Goal: Task Accomplishment & Management: Use online tool/utility

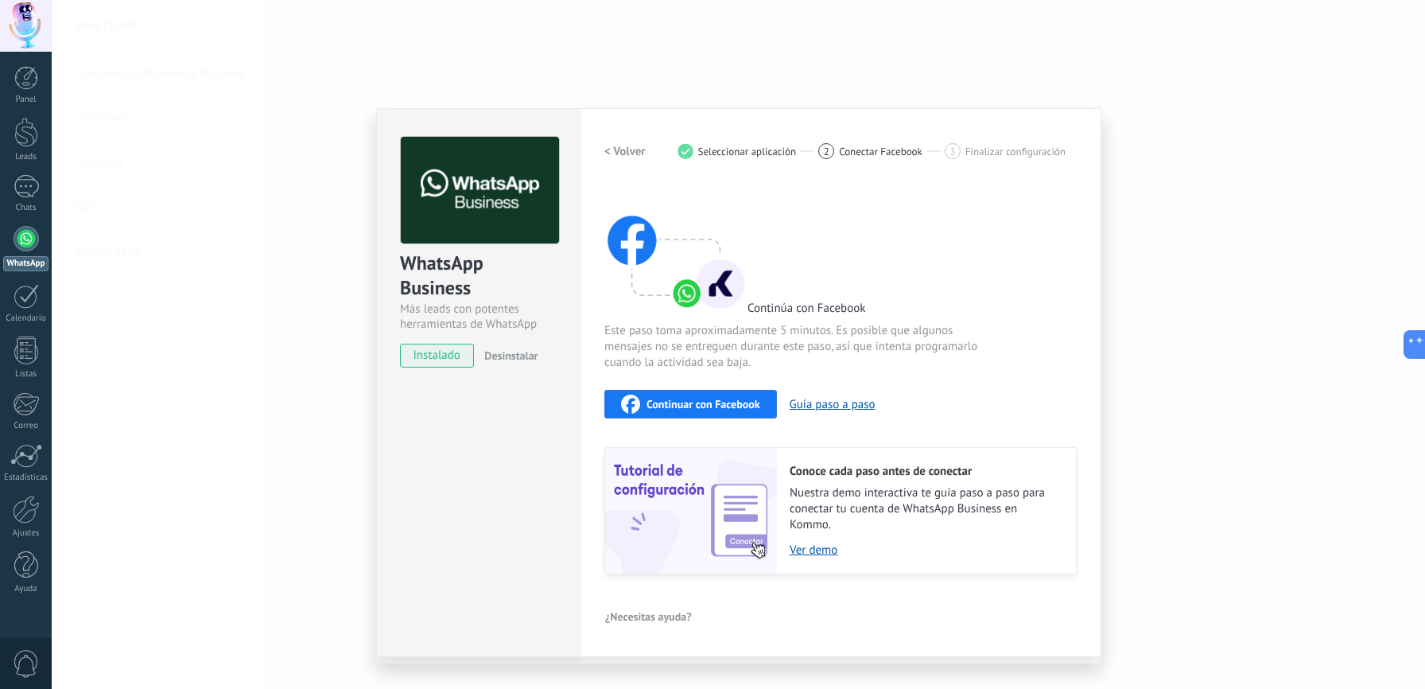
scroll to position [15, 0]
click at [621, 152] on h2 "< Volver" at bounding box center [624, 151] width 41 height 15
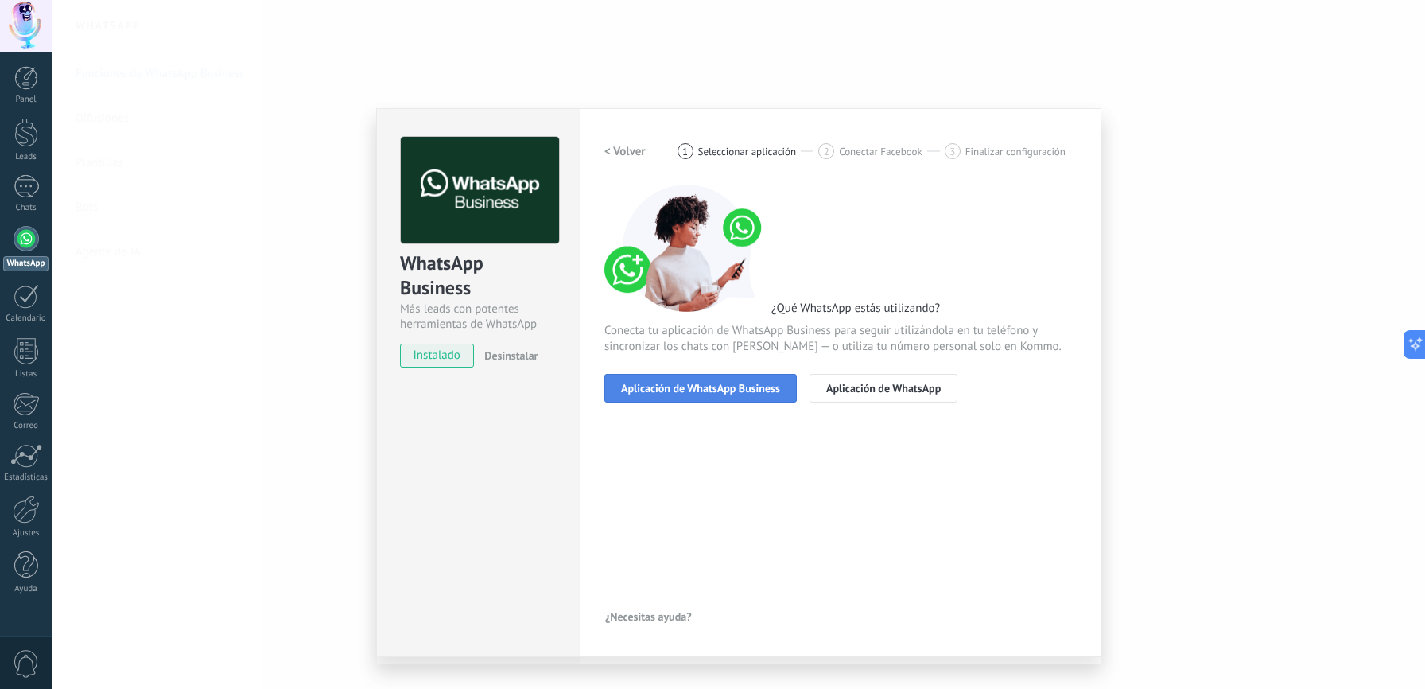
click at [701, 387] on span "Aplicación de WhatsApp Business" at bounding box center [700, 388] width 159 height 11
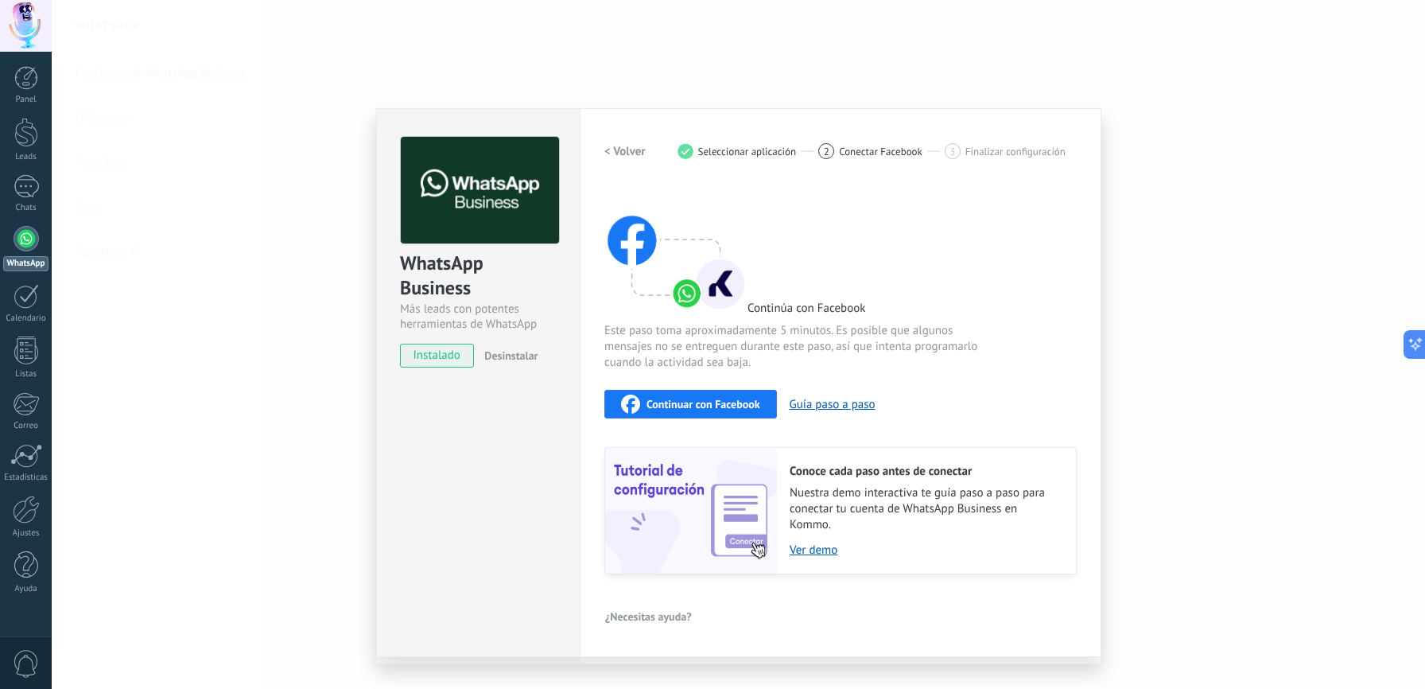
click at [717, 399] on span "Continuar con Facebook" at bounding box center [704, 403] width 114 height 11
